Goal: Task Accomplishment & Management: Use online tool/utility

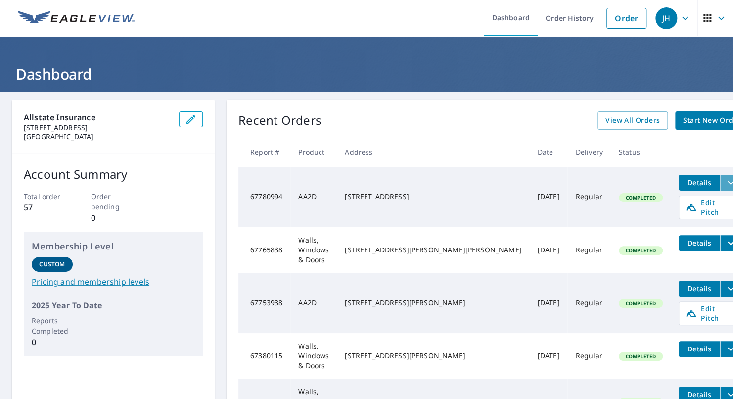
click at [728, 181] on icon "filesDropdownBtn-67780994" at bounding box center [731, 182] width 6 height 3
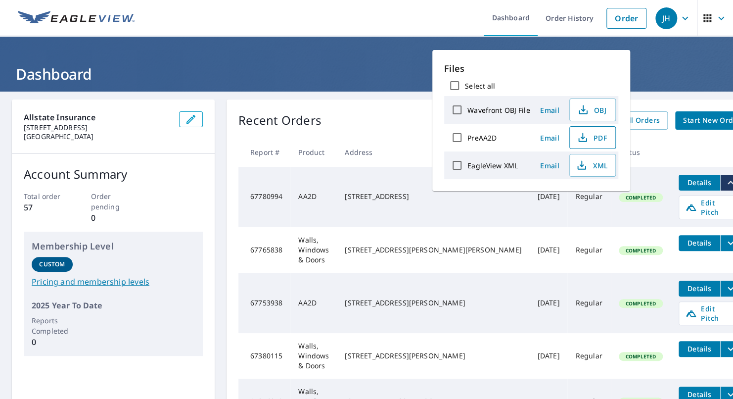
click at [582, 139] on icon "button" at bounding box center [583, 138] width 12 height 12
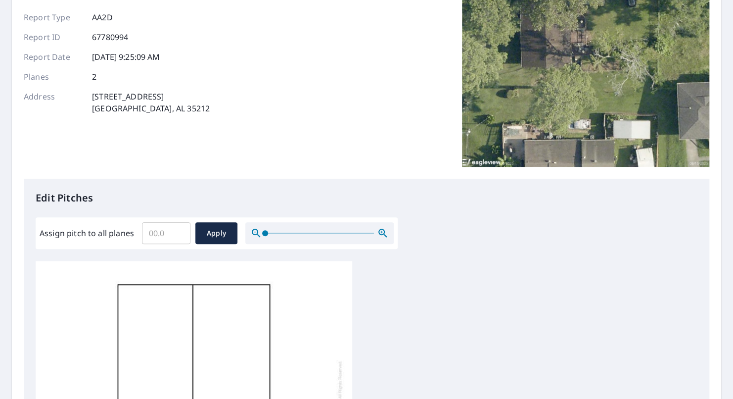
scroll to position [99, 0]
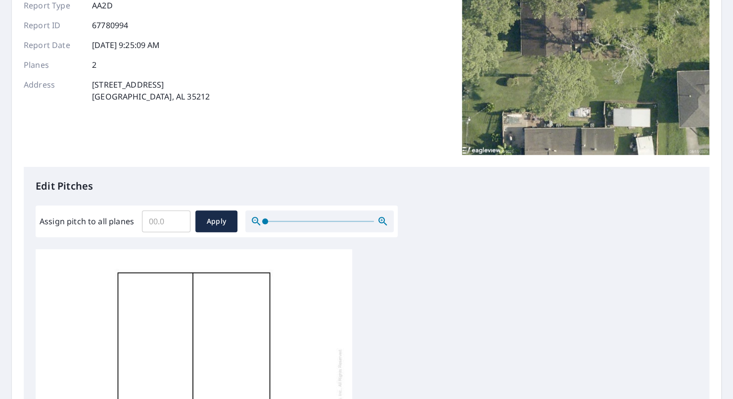
click at [168, 228] on input "Assign pitch to all planes" at bounding box center [166, 221] width 48 height 28
type input "4"
click at [219, 211] on button "Apply" at bounding box center [216, 221] width 42 height 22
type input "4"
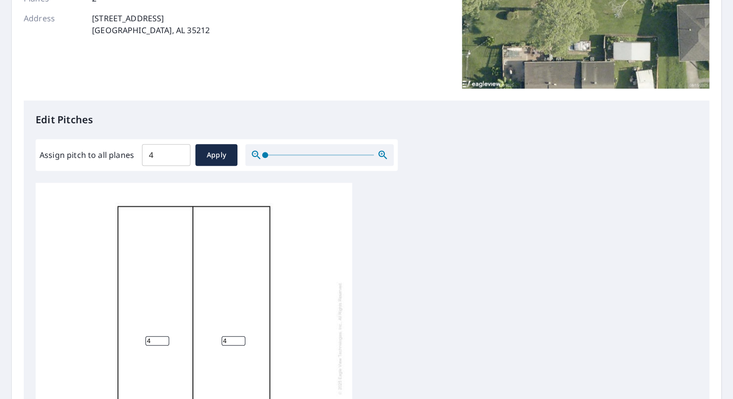
scroll to position [148, 0]
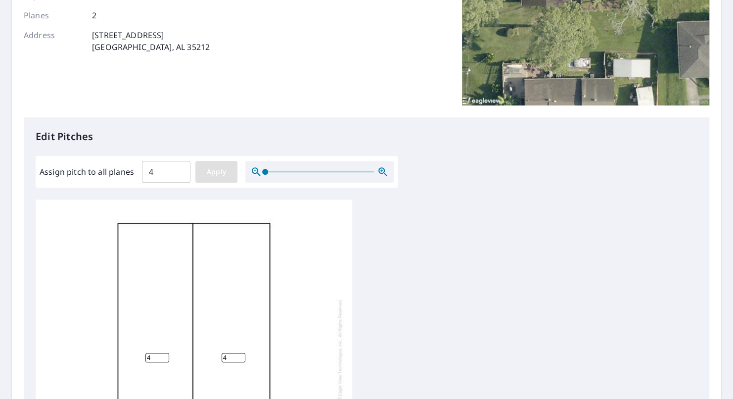
click at [219, 175] on span "Apply" at bounding box center [216, 172] width 26 height 12
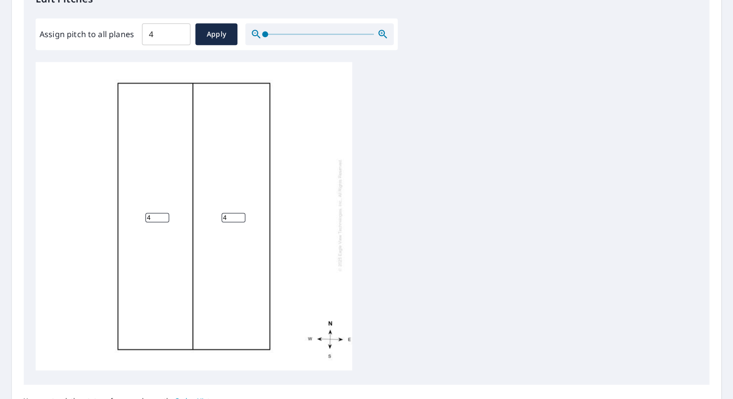
scroll to position [346, 0]
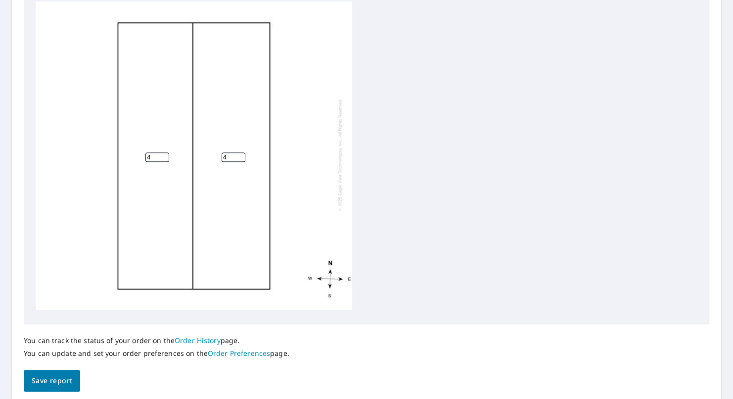
click at [54, 375] on span "Save report" at bounding box center [52, 381] width 41 height 12
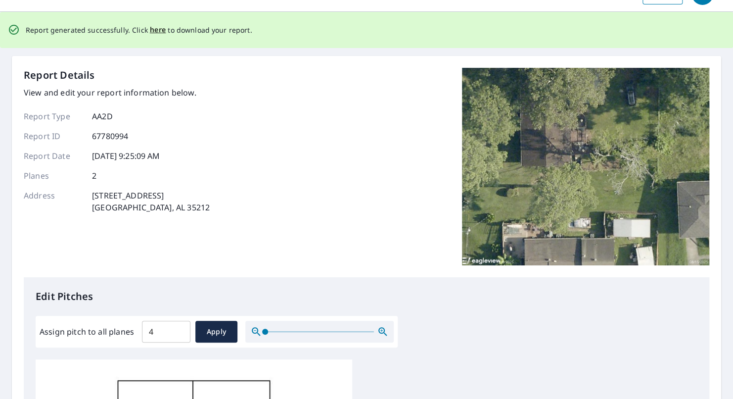
scroll to position [0, 0]
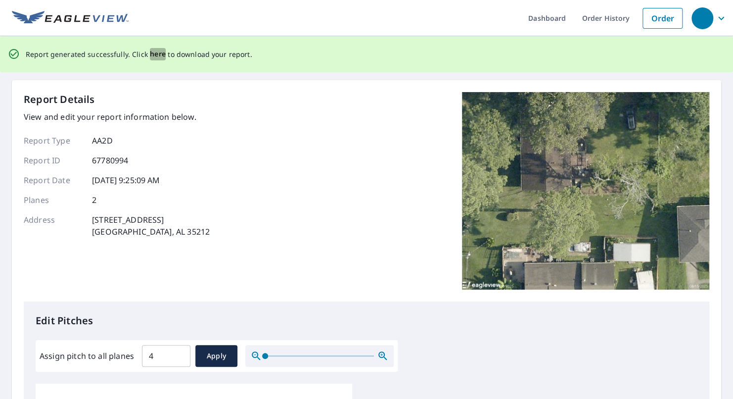
click at [161, 52] on span "here" at bounding box center [158, 54] width 16 height 12
